Goal: Task Accomplishment & Management: Use online tool/utility

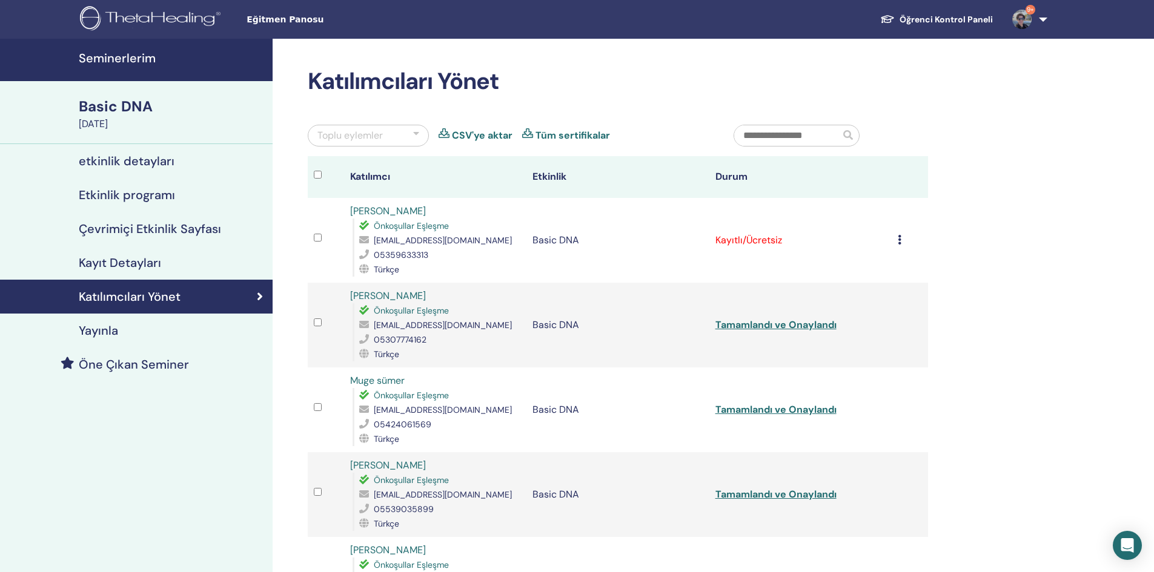
click at [897, 240] on icon at bounding box center [899, 240] width 4 height 10
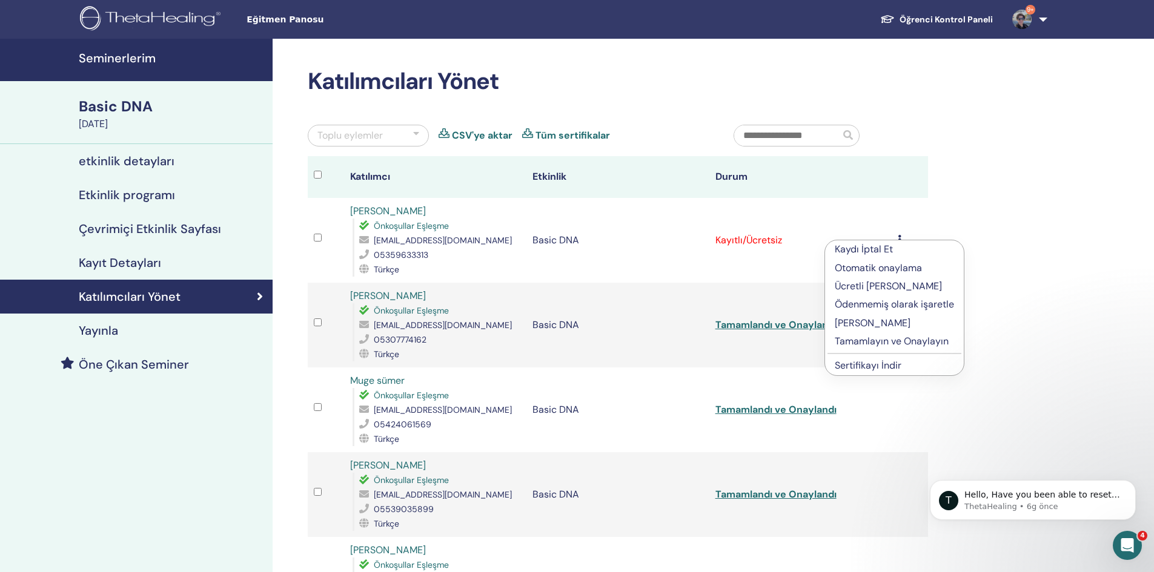
click at [890, 346] on p "Tamamlayın ve Onaylayın" at bounding box center [893, 341] width 119 height 15
